Goal: Complete application form: Complete application form

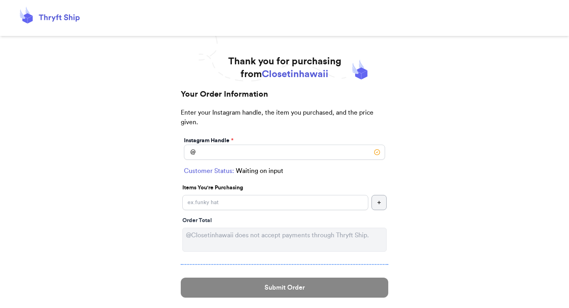
scroll to position [28, 0]
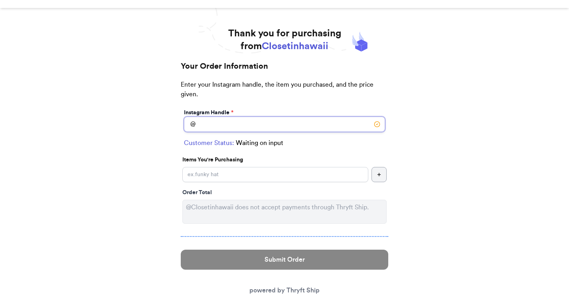
click at [227, 124] on input "Instagram Handle *" at bounding box center [284, 124] width 201 height 15
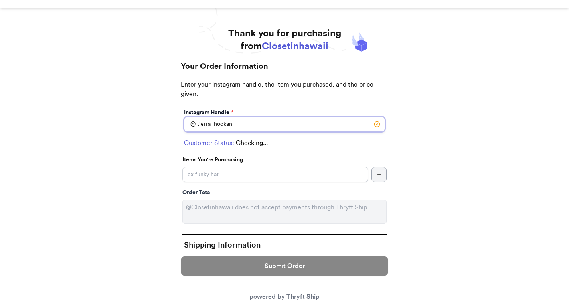
type input "tierra_hookano"
select select "HI"
type input "Hilo"
type input "96720"
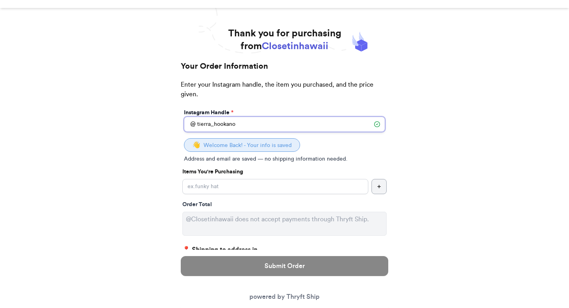
type input "tierra_hookano"
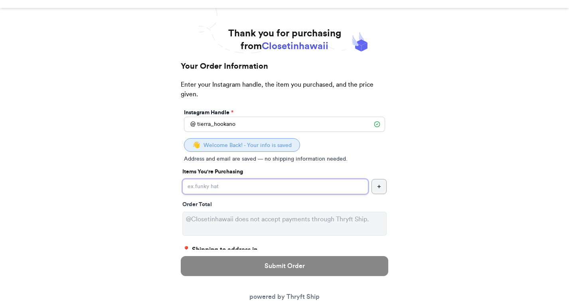
click at [221, 190] on input "Instagram Handle *" at bounding box center [275, 186] width 186 height 15
paste input "Pink Pineapple Palaka Necktie Great Condition 00j03m"
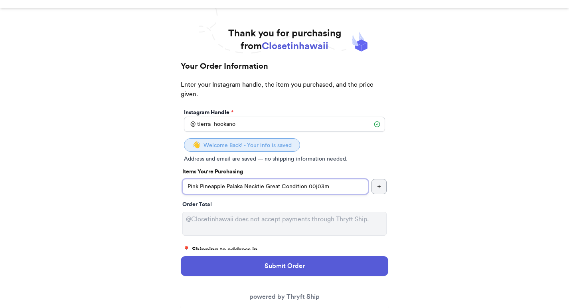
drag, startPoint x: 305, startPoint y: 188, endPoint x: 264, endPoint y: 190, distance: 41.1
click at [264, 190] on input "Pink Pineapple Palaka Necktie Great Condition 00j03m" at bounding box center [275, 186] width 186 height 15
click at [340, 185] on input "Pink Pineapple Palaka Necktie Great Condition 00j03m" at bounding box center [275, 186] width 186 height 15
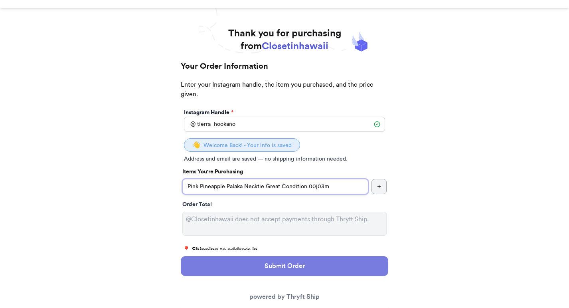
type input "Pink Pineapple Palaka Necktie Great Condition 00j03m"
click at [303, 268] on button "Submit Order" at bounding box center [284, 266] width 207 height 20
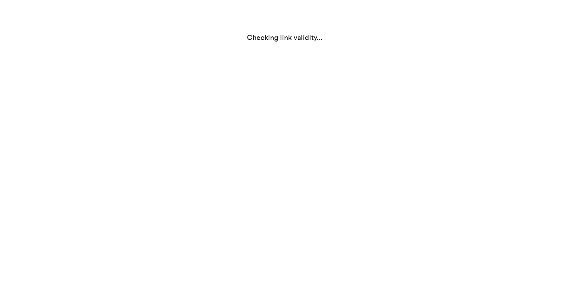
scroll to position [0, 0]
select select "HI"
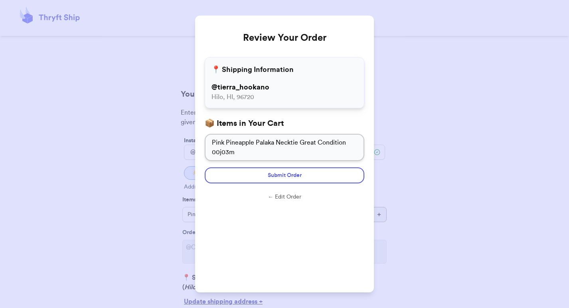
click at [272, 198] on button "← Edit Order" at bounding box center [285, 197] width 160 height 8
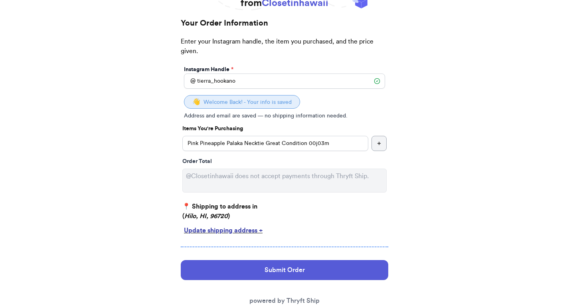
scroll to position [85, 0]
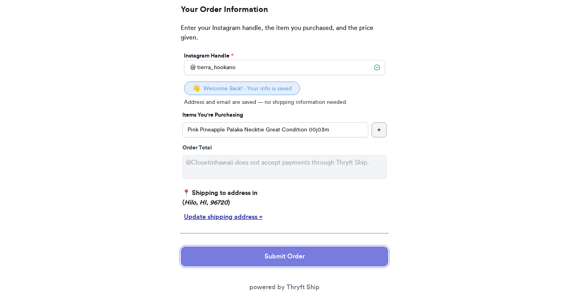
click at [274, 256] on button "Submit Order" at bounding box center [284, 256] width 207 height 20
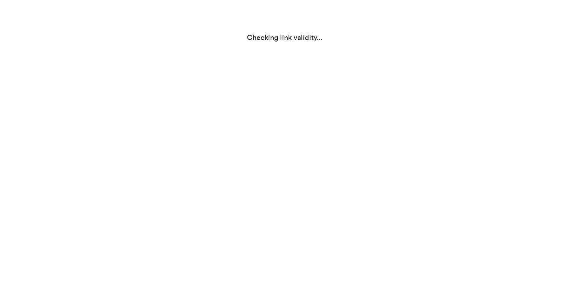
select select "HI"
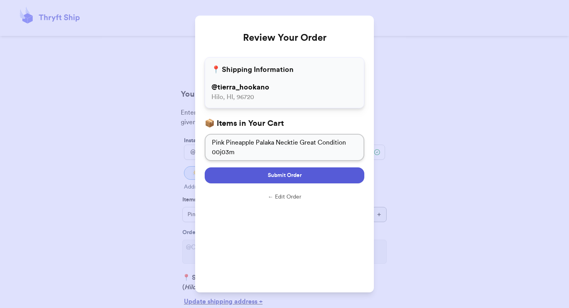
click at [287, 175] on span "Submit Order" at bounding box center [285, 175] width 34 height 8
